Goal: Transaction & Acquisition: Subscribe to service/newsletter

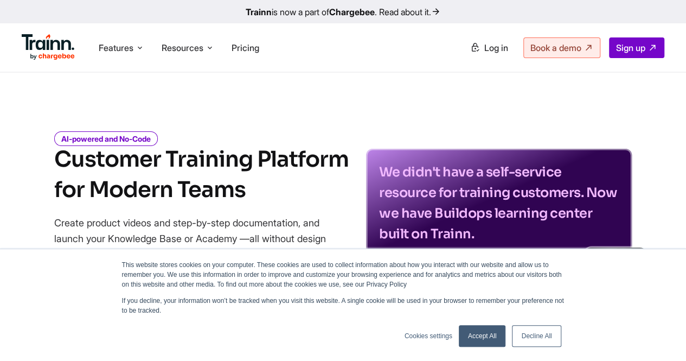
click at [476, 339] on link "Accept All" at bounding box center [482, 336] width 47 height 22
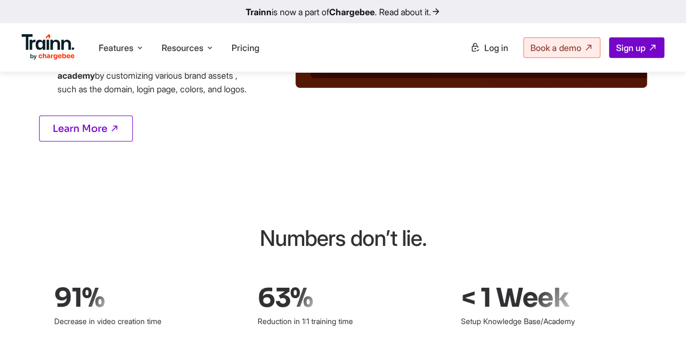
scroll to position [1465, 0]
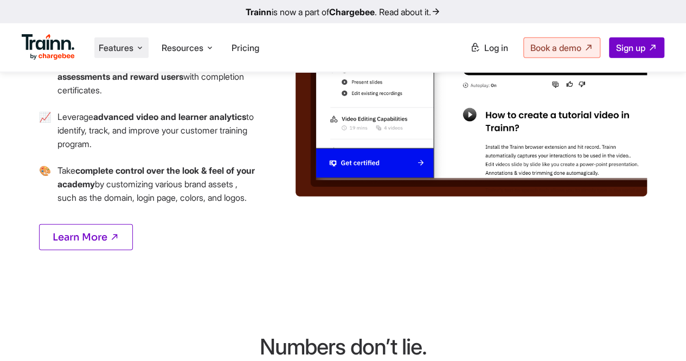
click at [144, 47] on icon at bounding box center [140, 47] width 9 height 11
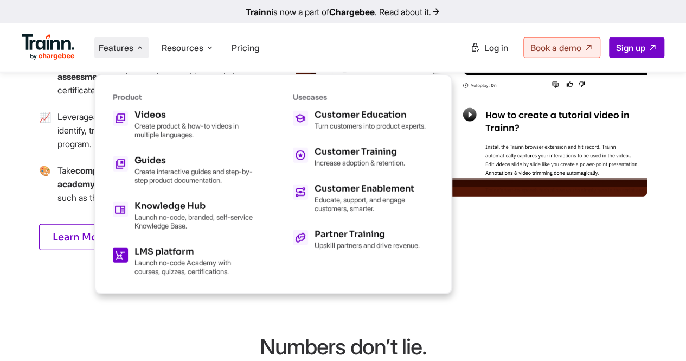
click at [189, 264] on p "Launch no-code Academy with courses, quizzes, certifications." at bounding box center [194, 266] width 119 height 17
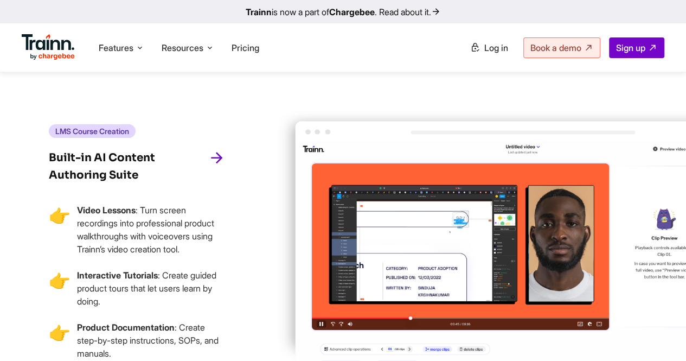
scroll to position [1845, 0]
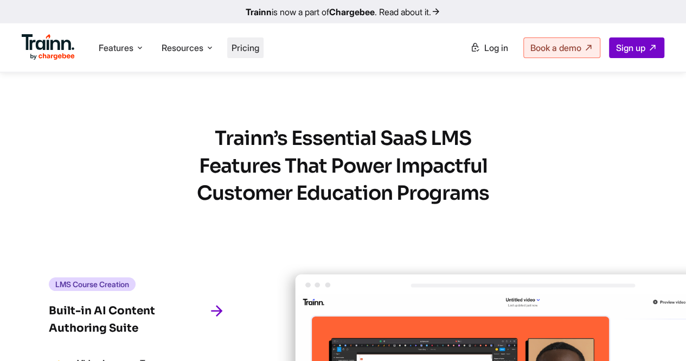
click at [252, 48] on span "Pricing" at bounding box center [246, 47] width 28 height 11
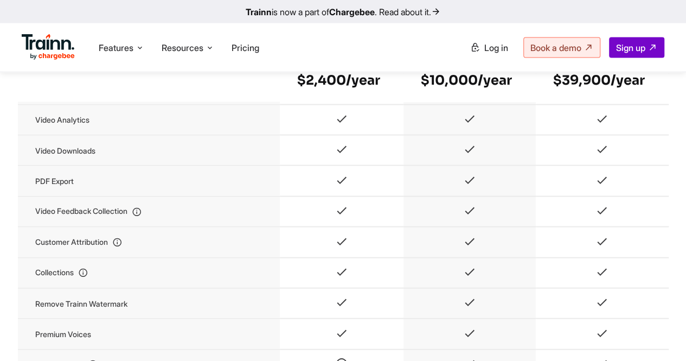
scroll to position [1085, 0]
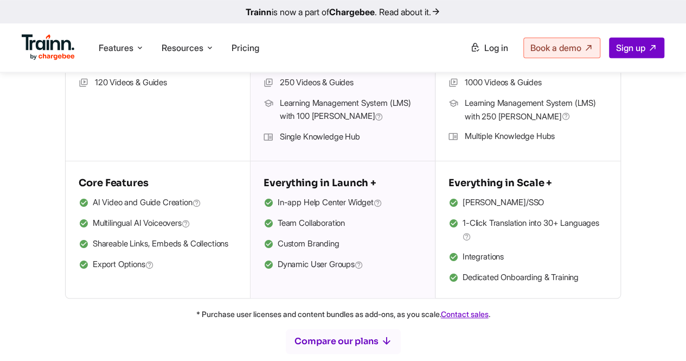
scroll to position [434, 0]
